Goal: Task Accomplishment & Management: Use online tool/utility

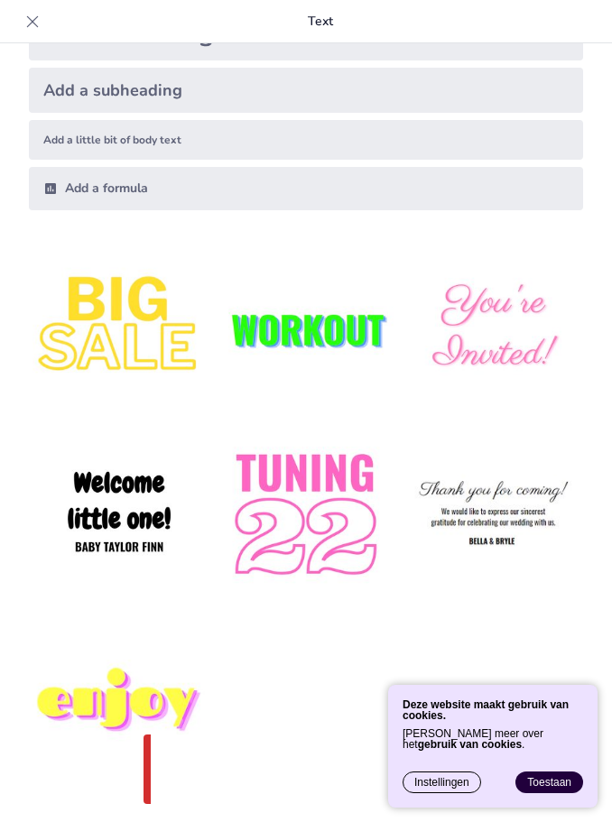
scroll to position [66, 0]
click at [557, 787] on span "Toestaan" at bounding box center [549, 782] width 44 height 13
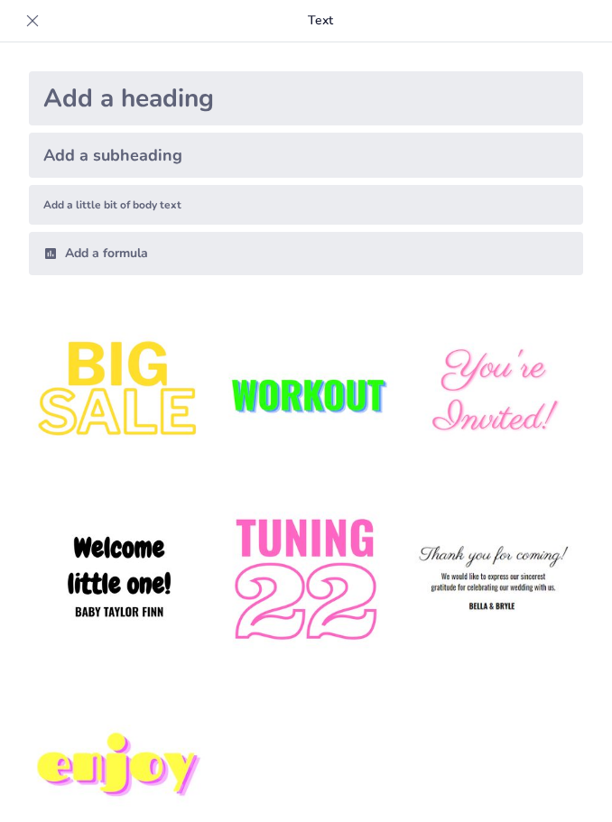
scroll to position [0, 0]
click at [177, 88] on div "Add a heading" at bounding box center [306, 99] width 554 height 54
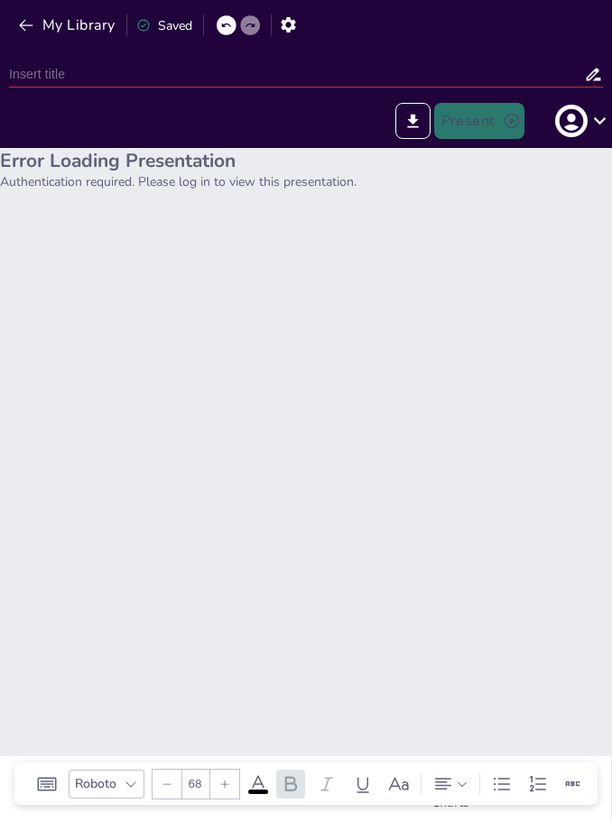
click at [70, 73] on input "text" at bounding box center [296, 75] width 575 height 26
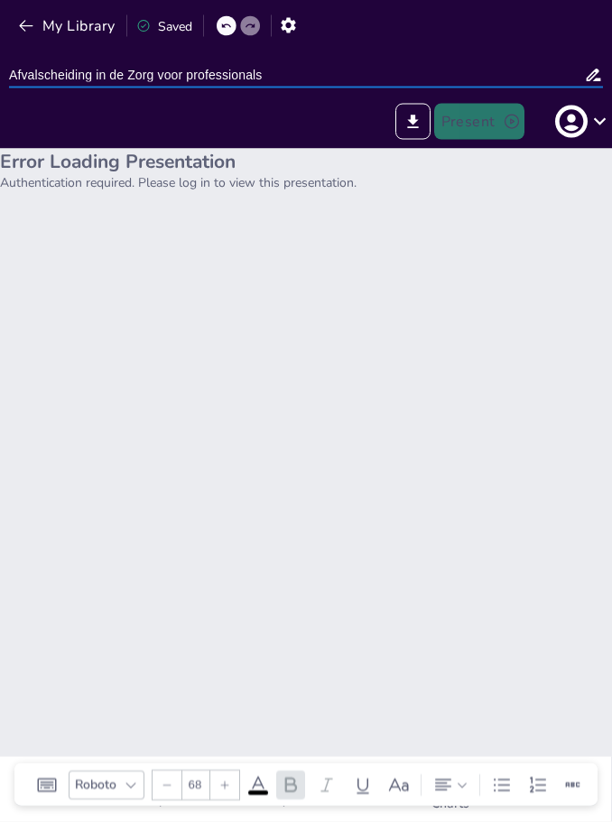
type input "Afvalscheiding in de Zorg voor professionals"
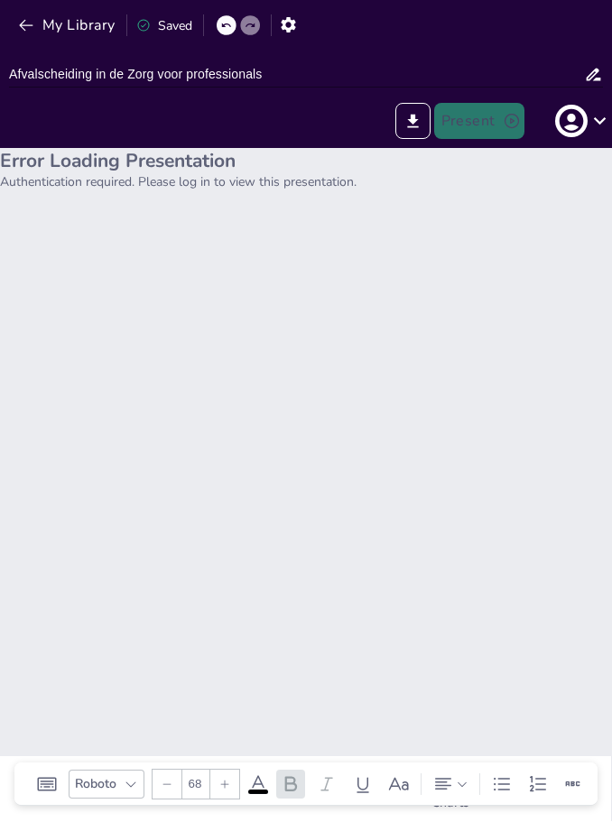
click at [309, 80] on input "Afvalscheiding in de Zorg voor professionals" at bounding box center [296, 75] width 575 height 26
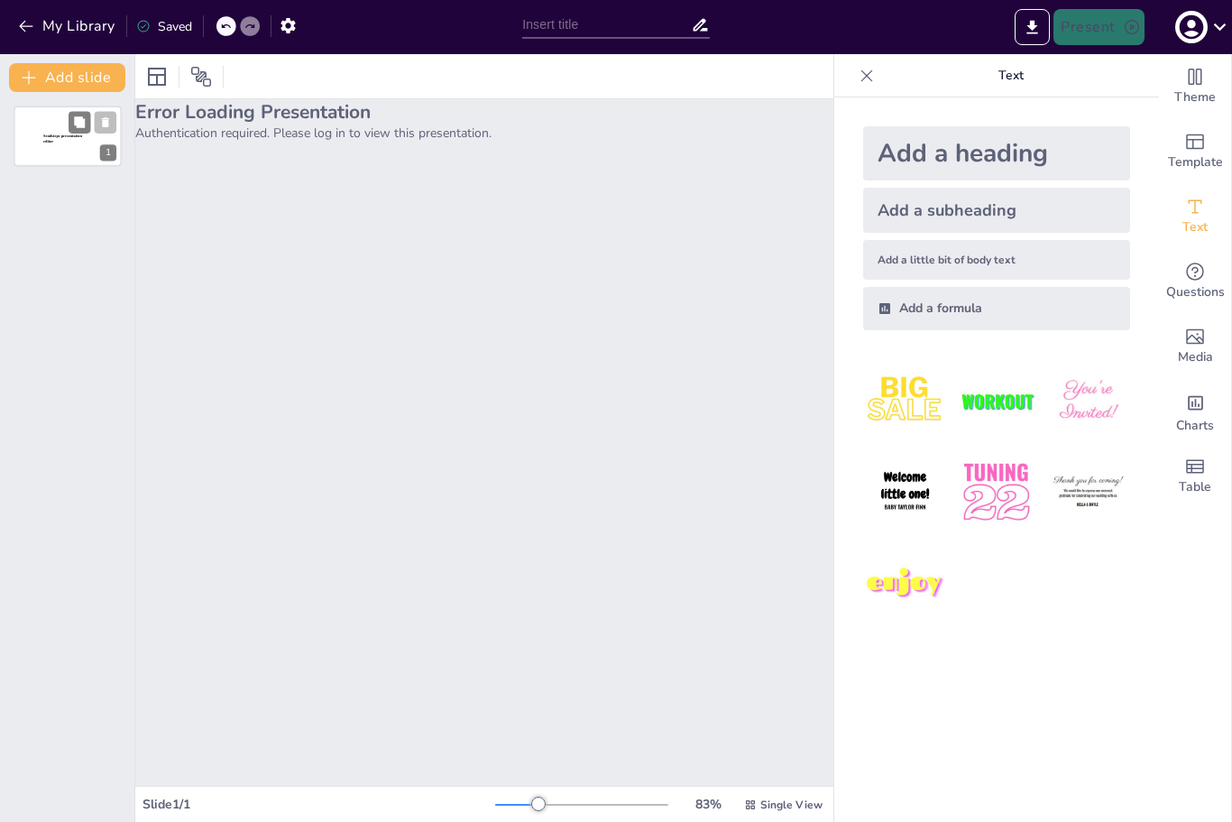
click at [42, 130] on div at bounding box center [68, 136] width 108 height 61
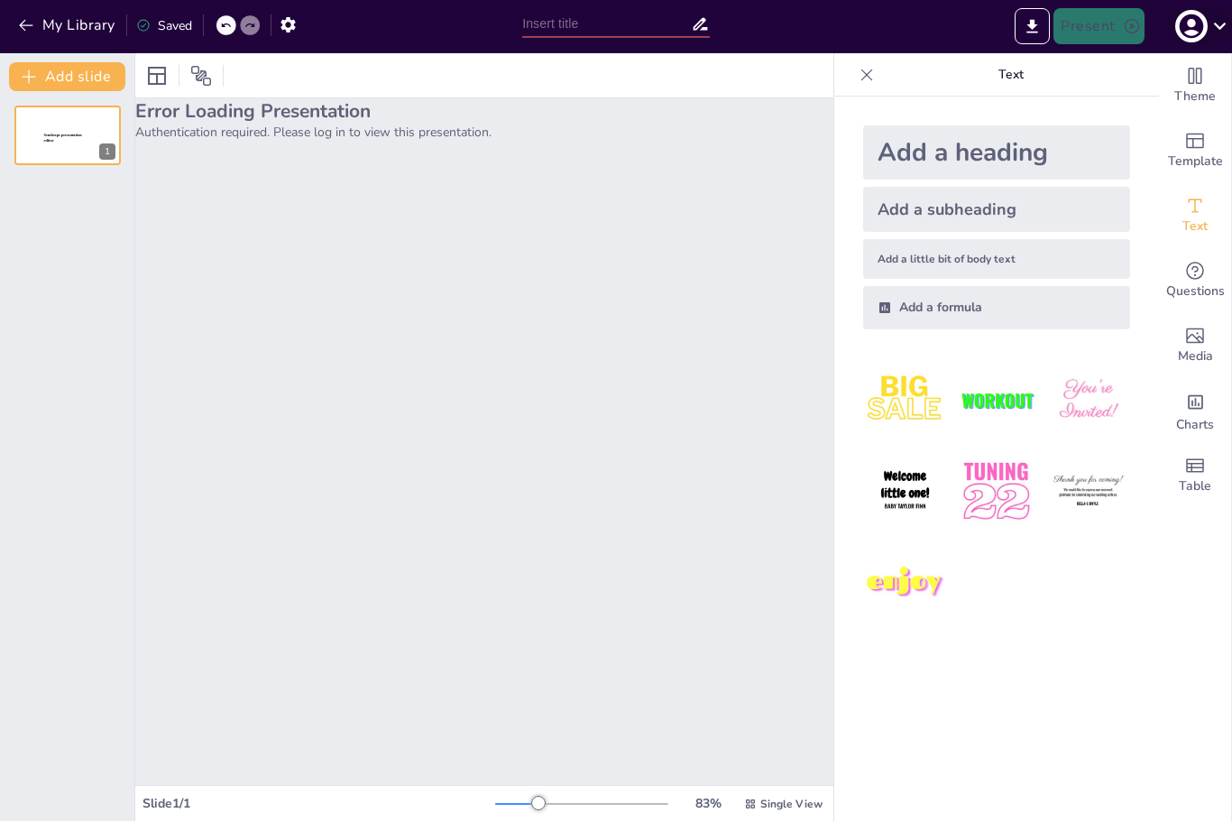
click at [1200, 32] on icon "button" at bounding box center [1191, 27] width 24 height 24
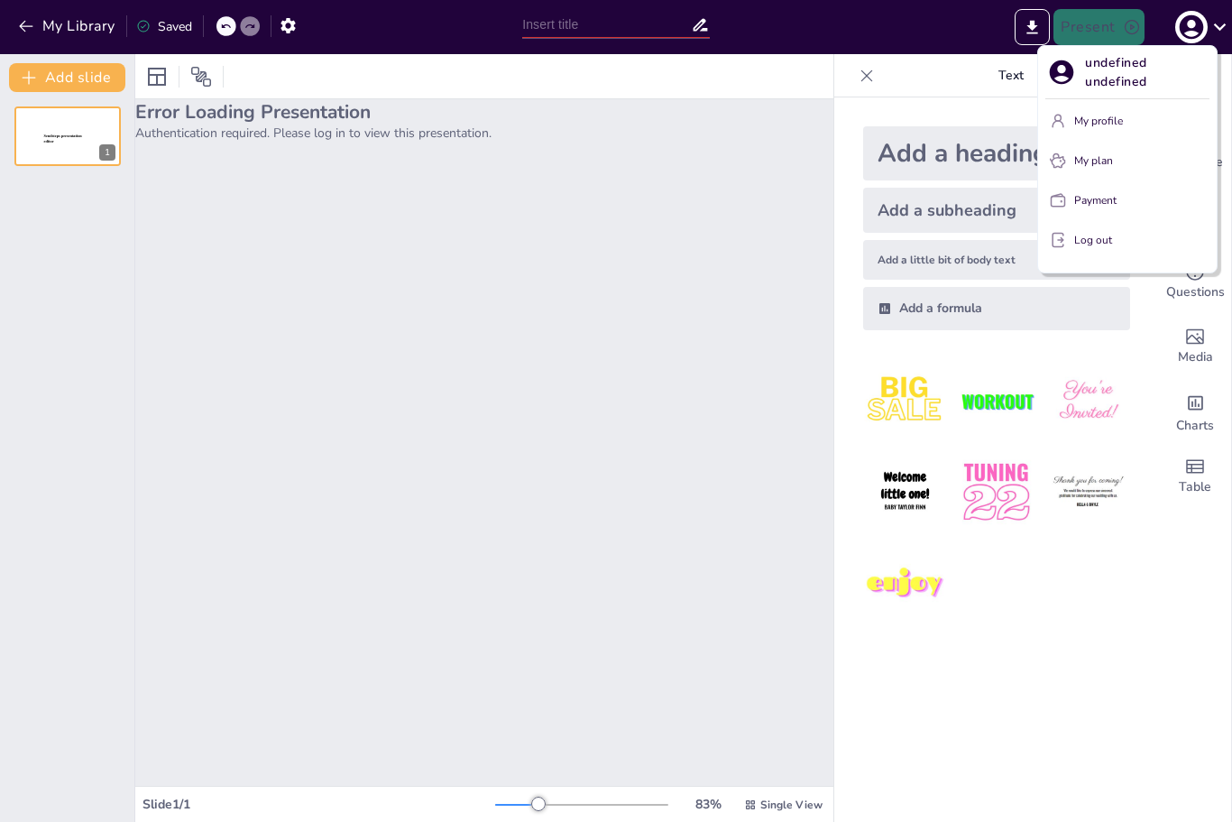
click at [772, 579] on div at bounding box center [616, 411] width 1232 height 822
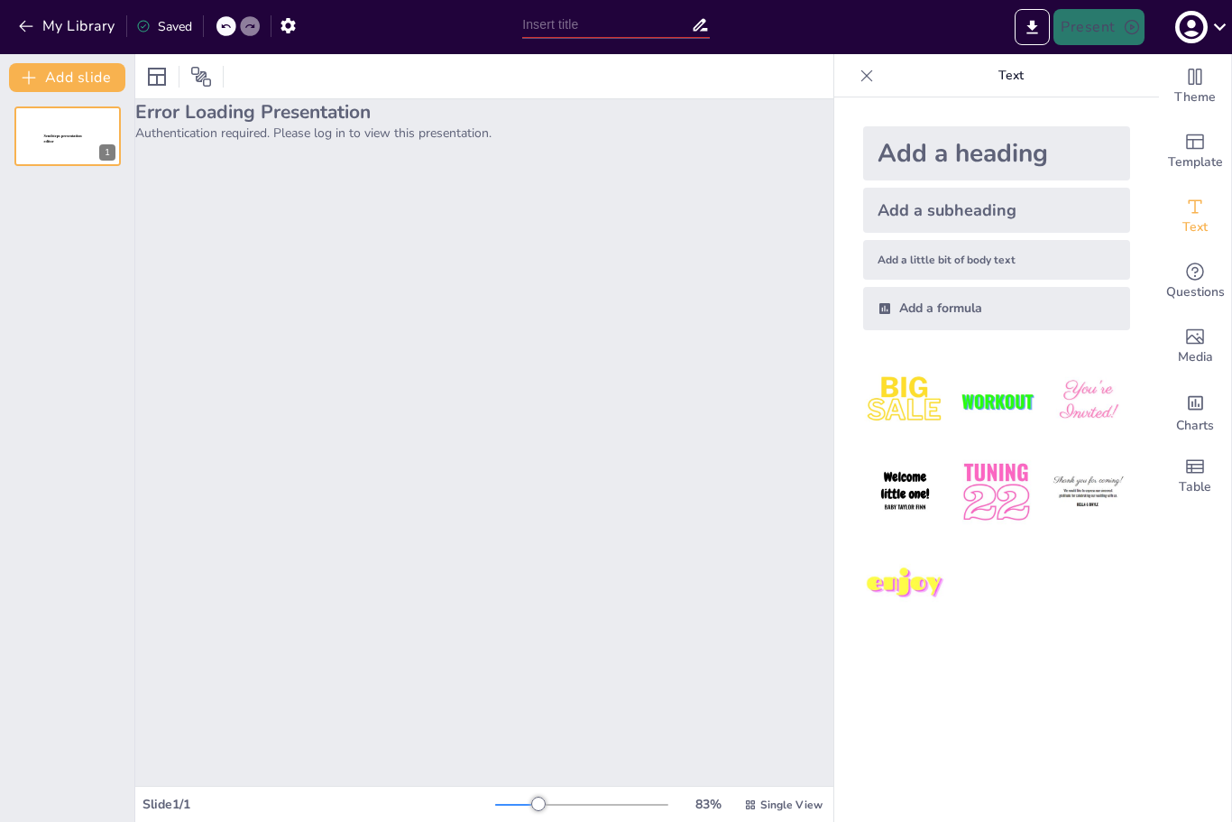
click at [879, 74] on div at bounding box center [866, 75] width 29 height 29
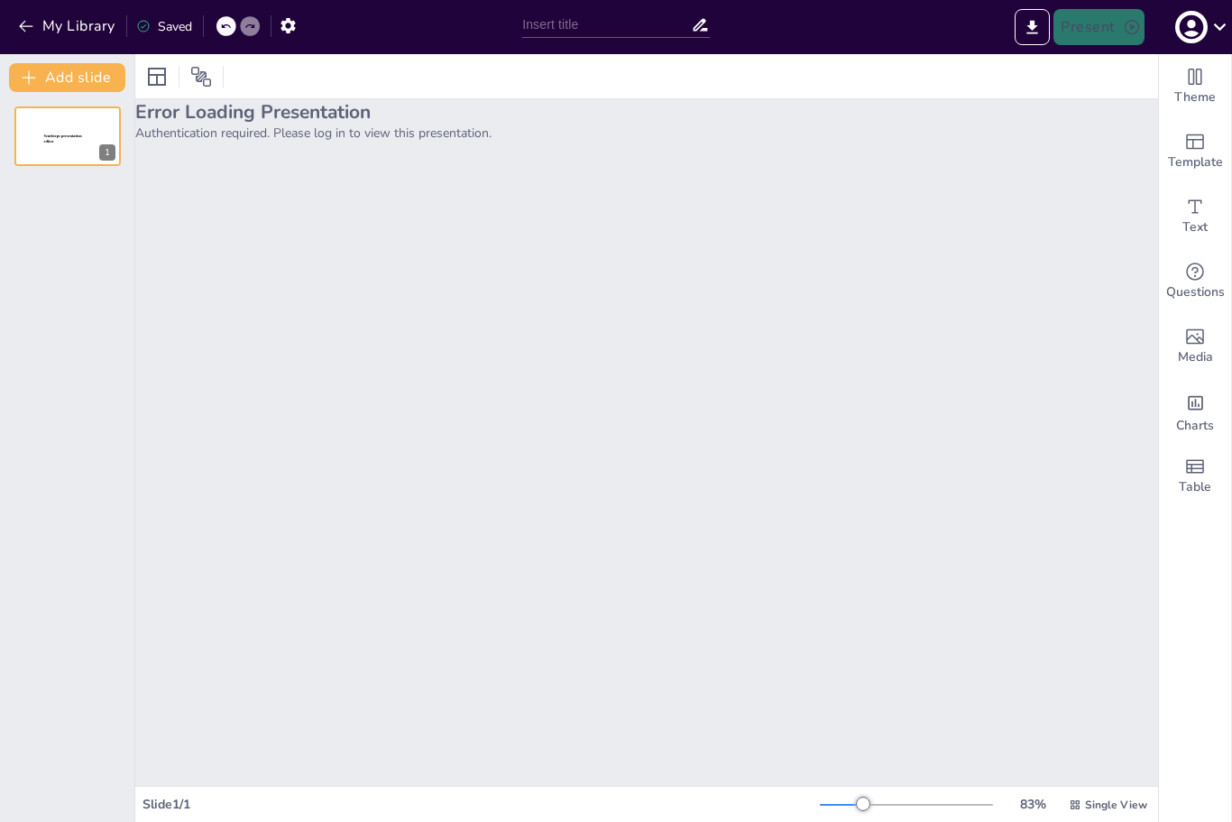
click at [594, 20] on input "text" at bounding box center [606, 25] width 169 height 26
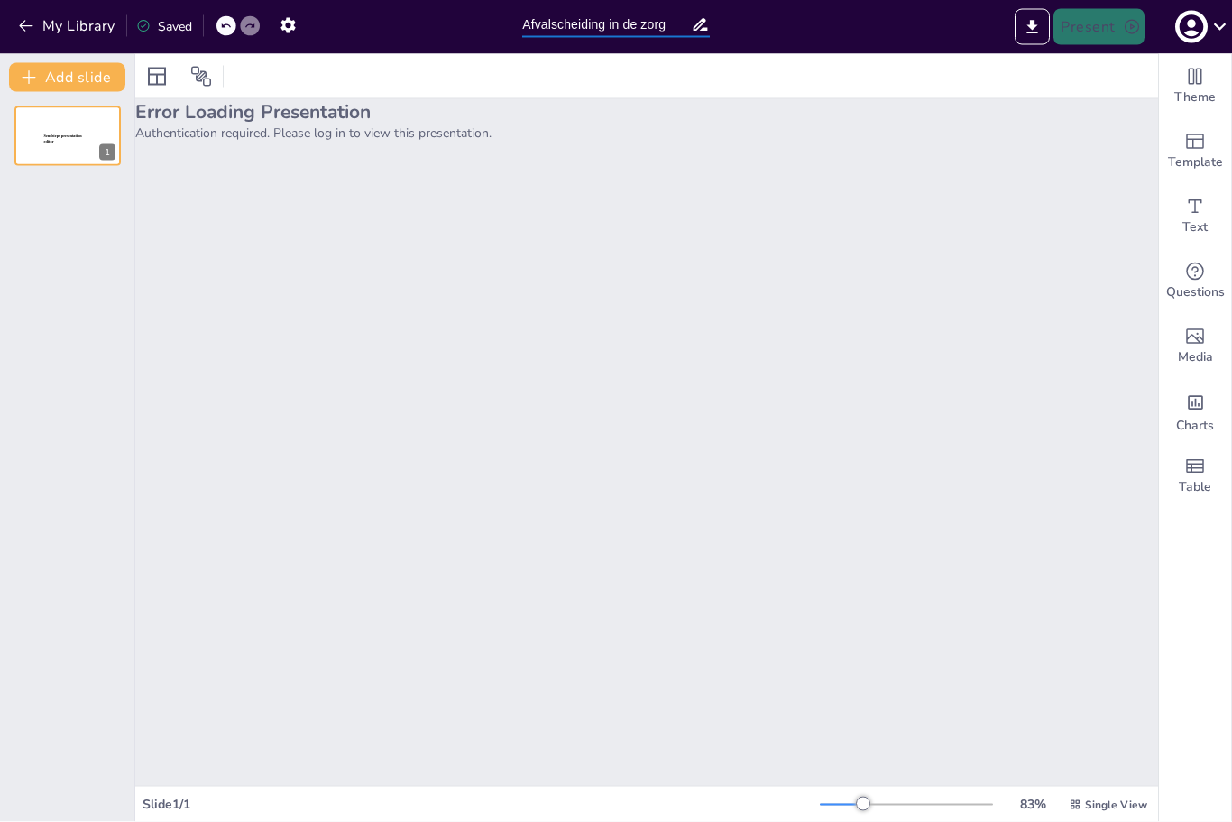
type input "Afvalscheiding in de zorg"
click at [721, 28] on div "Present" at bounding box center [975, 27] width 513 height 36
click at [688, 17] on input "Afvalscheiding in de zorg" at bounding box center [606, 25] width 169 height 26
click at [679, 583] on div "Error Loading Presentation Authentication required. Please log in to view this …" at bounding box center [646, 442] width 1023 height 686
click at [315, 119] on h2 "Error Loading Presentation" at bounding box center [646, 111] width 1023 height 25
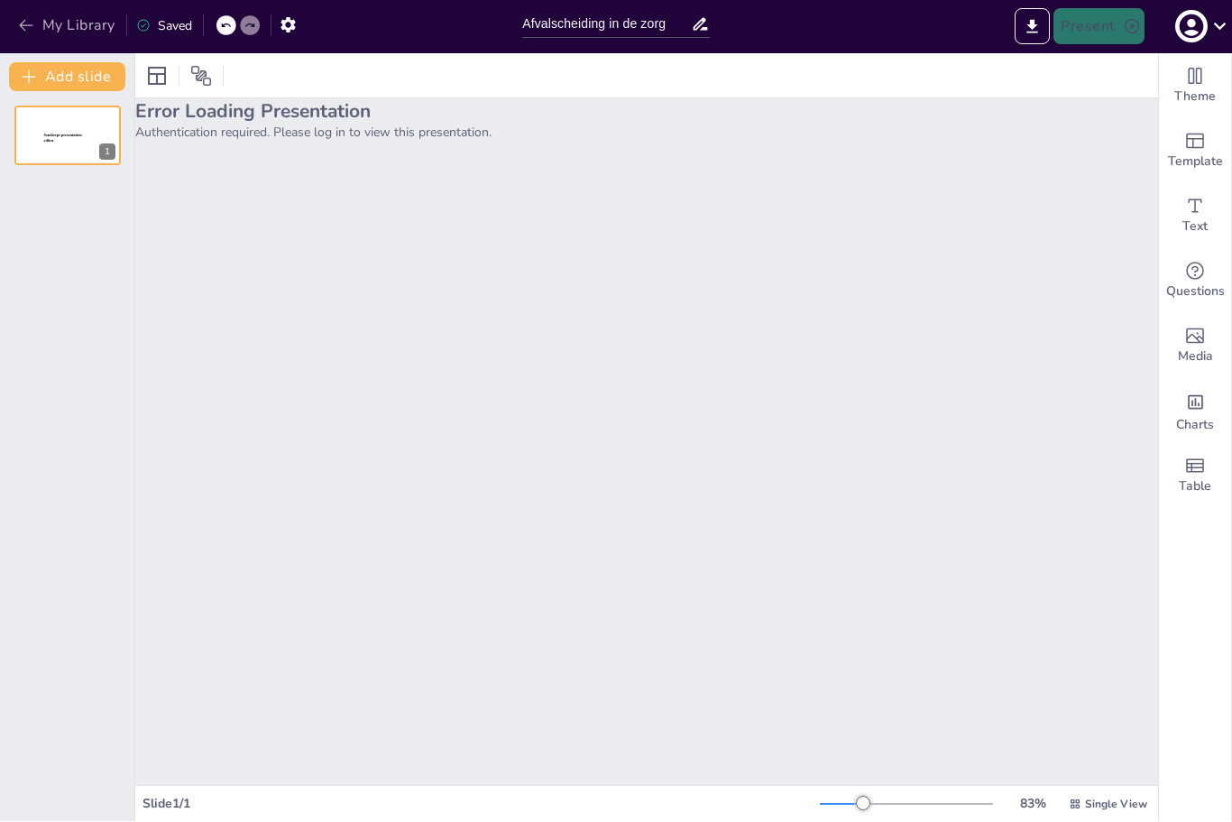
click at [39, 29] on button "My Library" at bounding box center [68, 26] width 109 height 29
